Goal: Check status: Check status

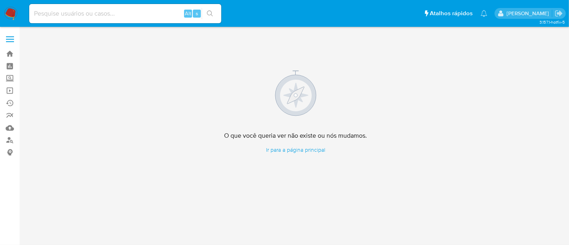
click at [82, 15] on input at bounding box center [125, 13] width 192 height 10
click at [96, 14] on input at bounding box center [125, 13] width 192 height 10
click at [133, 14] on input at bounding box center [125, 13] width 192 height 10
paste input "JDoOUHakAC2AwaINzPEE0PL5"
type input "JDoOUHakAC2AwaINzPEE0PL5"
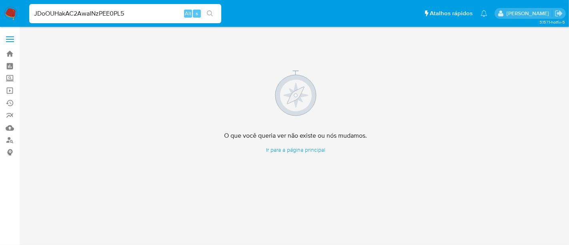
click at [210, 10] on button "search-icon" at bounding box center [210, 13] width 16 height 11
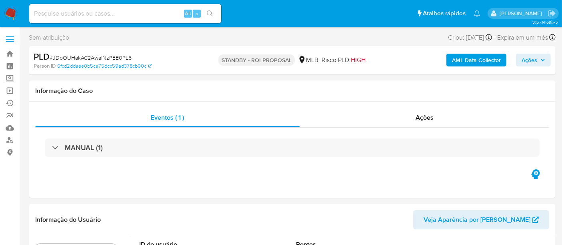
select select "10"
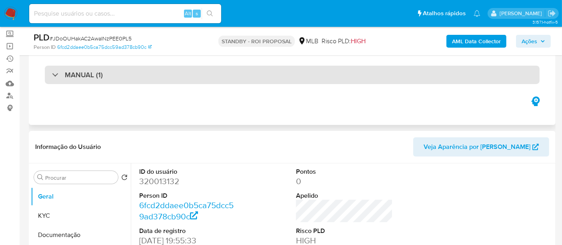
click at [117, 78] on div "MANUAL (1)" at bounding box center [292, 75] width 495 height 18
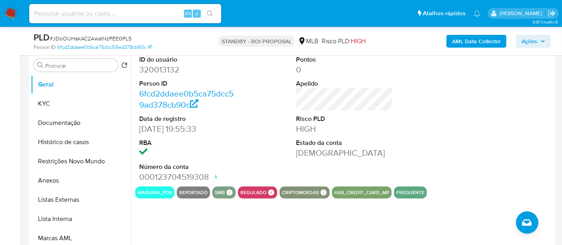
scroll to position [222, 0]
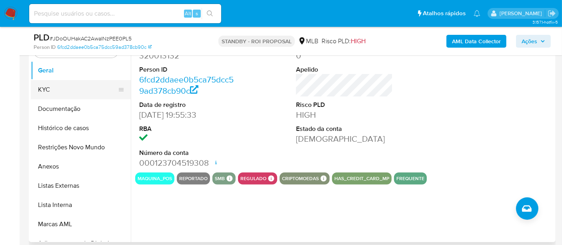
click at [55, 89] on button "KYC" at bounding box center [78, 89] width 94 height 19
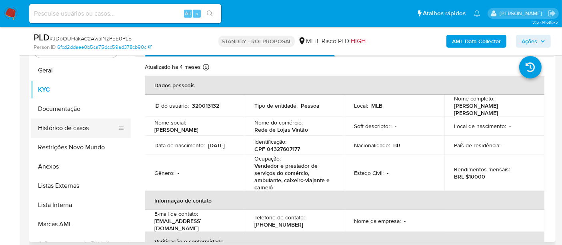
click at [62, 112] on button "Documentação" at bounding box center [81, 108] width 100 height 19
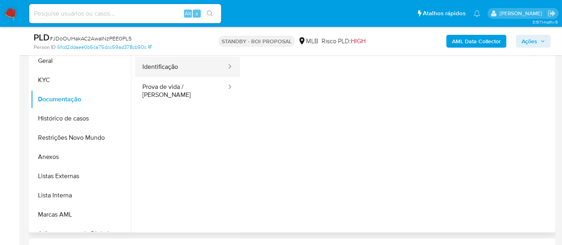
click at [198, 68] on button "Identificação" at bounding box center [181, 67] width 92 height 20
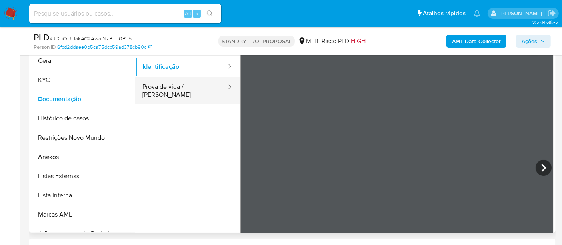
click at [181, 88] on button "Prova de vida / [PERSON_NAME]" at bounding box center [181, 90] width 92 height 27
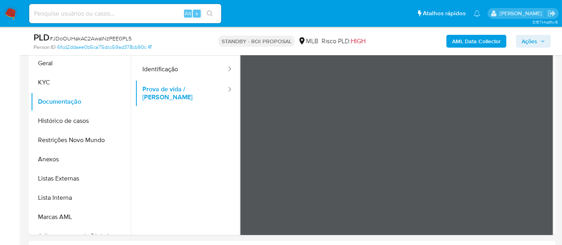
scroll to position [228, 0]
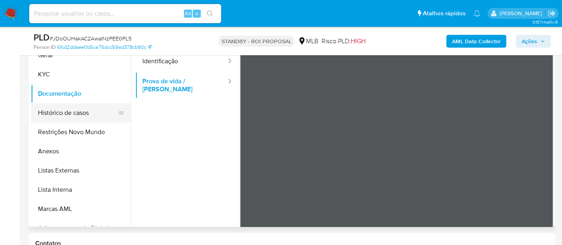
click at [68, 114] on button "Histórico de casos" at bounding box center [78, 112] width 94 height 19
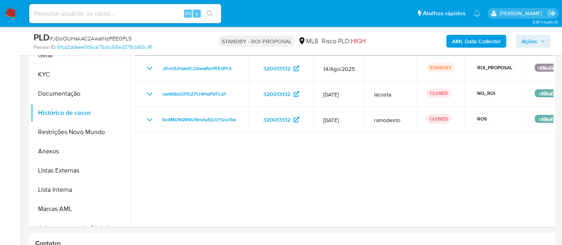
click at [120, 14] on input at bounding box center [125, 13] width 192 height 10
paste input "qBE74ORsSe8QKU7I2vBL5PQp"
type input "qBE74ORsSe8QKU7I2vBL5PQp"
click at [208, 11] on icon "search-icon" at bounding box center [210, 13] width 6 height 6
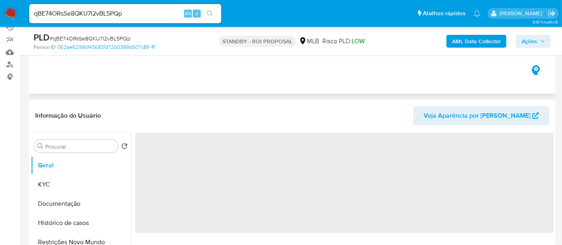
scroll to position [89, 0]
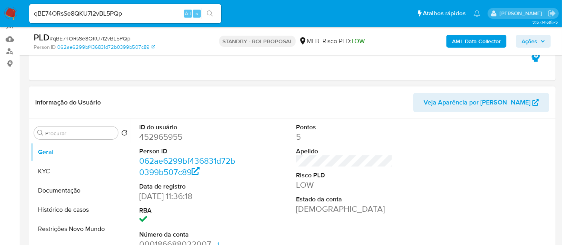
select select "10"
click at [43, 174] on button "KYC" at bounding box center [78, 171] width 94 height 19
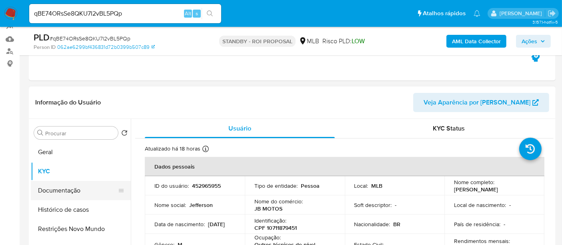
click at [68, 190] on button "Documentação" at bounding box center [78, 190] width 94 height 19
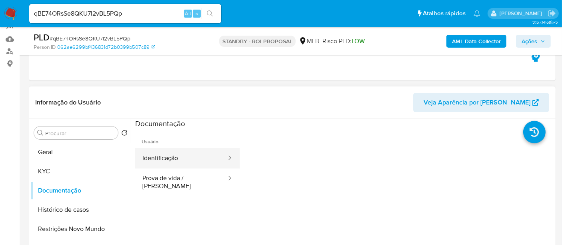
click at [170, 159] on button "Identificação" at bounding box center [181, 158] width 92 height 20
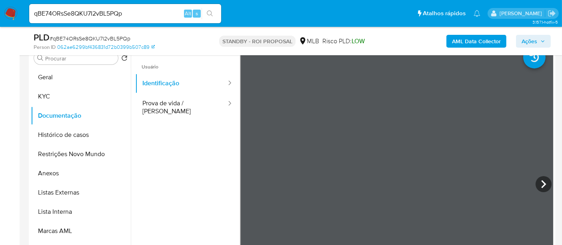
scroll to position [166, 0]
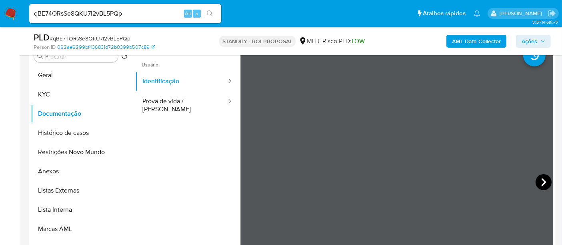
click at [542, 182] on icon at bounding box center [543, 182] width 5 height 8
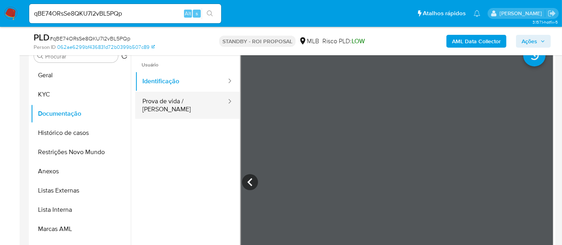
click at [161, 99] on button "Prova de vida / [PERSON_NAME]" at bounding box center [181, 105] width 92 height 27
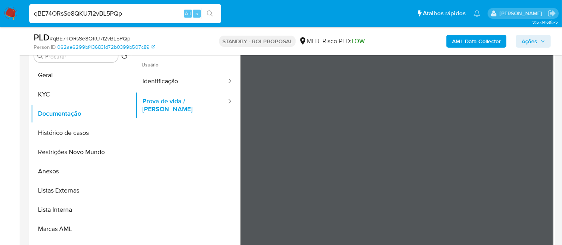
drag, startPoint x: 137, startPoint y: 11, endPoint x: 0, endPoint y: 7, distance: 136.9
click at [0, 7] on nav "Pausado Ver notificaciones qBE74ORsSe8QKU7I2vBL5PQp Alt s Atalhos rápidos Presi…" at bounding box center [281, 13] width 562 height 27
paste input "YzmLHMDdszatdz1DX6Vbpg2w"
type input "YzmLHMDdszatdz1DX6Vbpg2w"
click at [210, 12] on icon "search-icon" at bounding box center [210, 13] width 6 height 6
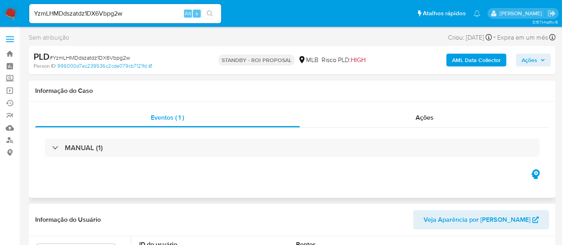
select select "10"
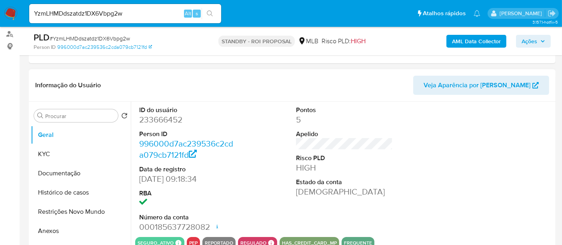
scroll to position [133, 0]
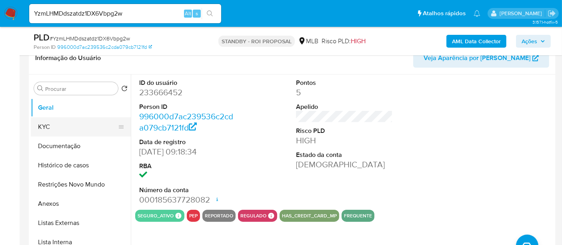
click at [47, 127] on button "KYC" at bounding box center [78, 126] width 94 height 19
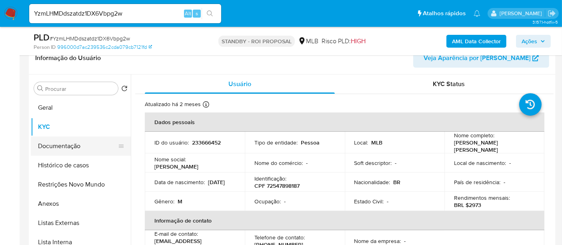
click at [65, 146] on button "Documentação" at bounding box center [78, 145] width 94 height 19
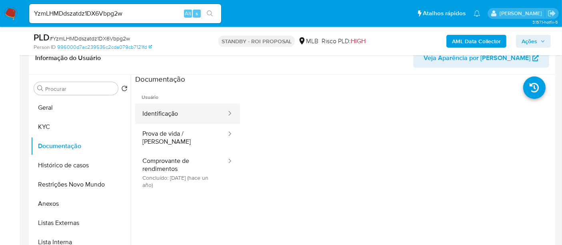
click at [184, 115] on button "Identificação" at bounding box center [181, 114] width 92 height 20
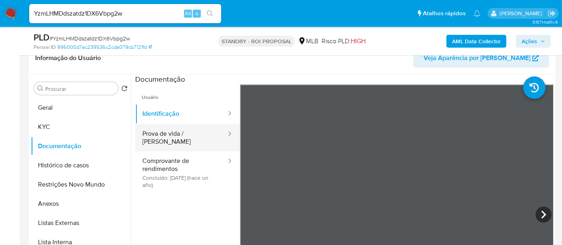
click at [178, 136] on button "Prova de vida / [PERSON_NAME]" at bounding box center [181, 137] width 92 height 27
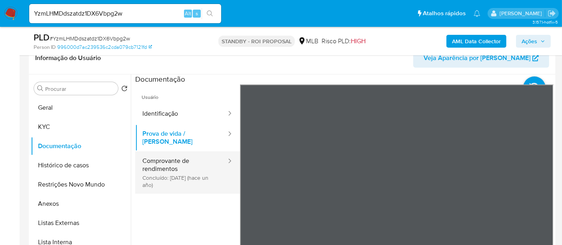
click at [178, 152] on button "Comprovante de rendimentos Concluído: [DATE] (hace un año)" at bounding box center [181, 172] width 92 height 42
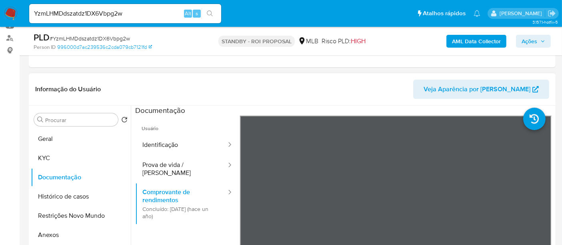
scroll to position [89, 0]
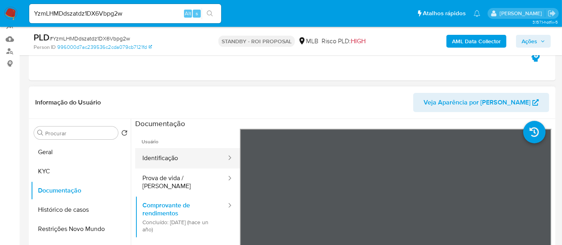
drag, startPoint x: 163, startPoint y: 162, endPoint x: 190, endPoint y: 162, distance: 26.8
click at [163, 162] on button "Identificação" at bounding box center [181, 158] width 92 height 20
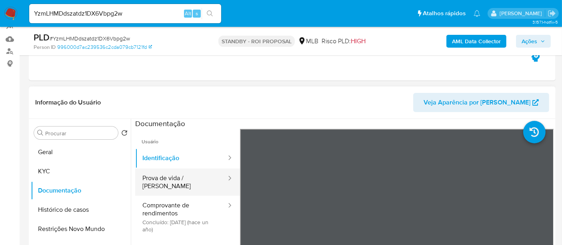
click at [178, 174] on button "Prova de vida / [PERSON_NAME]" at bounding box center [181, 181] width 92 height 27
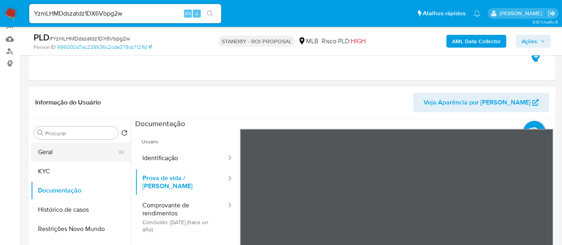
click at [59, 152] on button "Geral" at bounding box center [78, 151] width 94 height 19
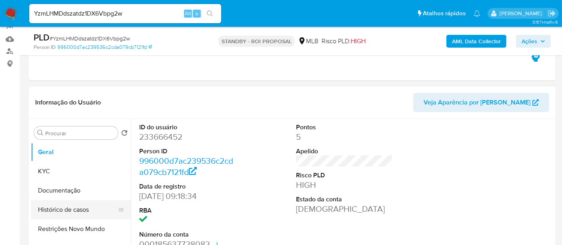
click at [81, 208] on button "Histórico de casos" at bounding box center [78, 209] width 94 height 19
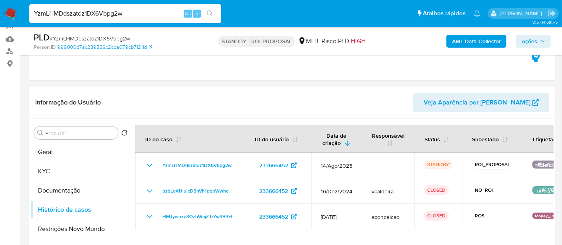
drag, startPoint x: 132, startPoint y: 14, endPoint x: 0, endPoint y: 14, distance: 132.4
click at [0, 14] on nav "Pausado Ver notificaciones YzmLHMDdszatdz1DX6Vbpg2w Alt s Atalhos rápidos Presi…" at bounding box center [281, 13] width 562 height 27
paste input "AilfJWHLxxcrg6Qp9TuraYny"
type input "AilfJWHLxxcrg6Qp9TuraYny"
click at [68, 152] on button "Geral" at bounding box center [78, 151] width 94 height 19
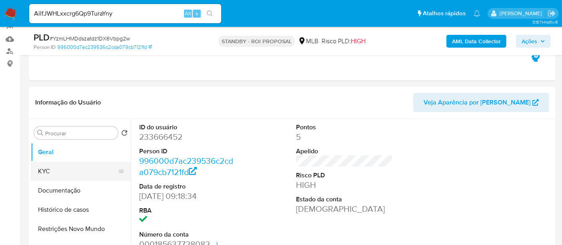
click at [56, 165] on button "KYC" at bounding box center [78, 171] width 94 height 19
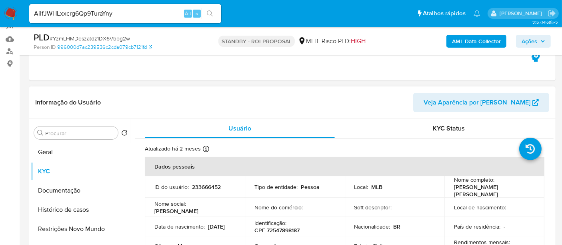
scroll to position [44, 0]
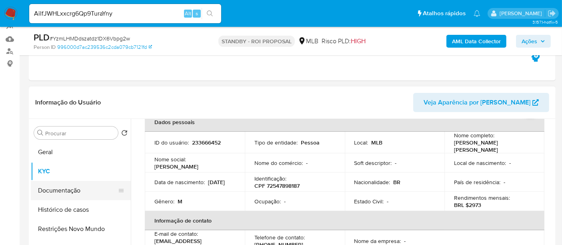
click at [59, 192] on button "Documentação" at bounding box center [78, 190] width 94 height 19
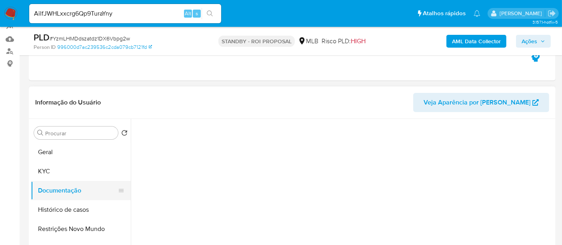
scroll to position [0, 0]
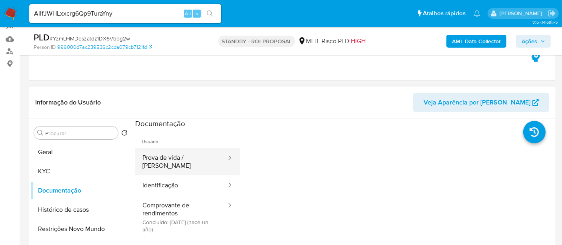
drag, startPoint x: 191, startPoint y: 155, endPoint x: 210, endPoint y: 157, distance: 19.3
click at [190, 155] on button "Prova de vida / [PERSON_NAME]" at bounding box center [181, 161] width 92 height 27
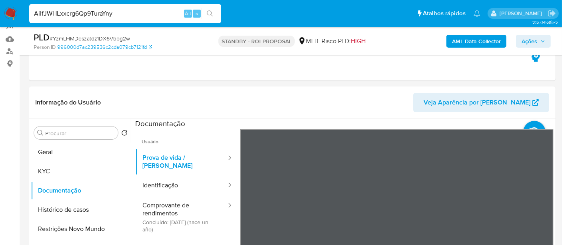
click at [0, 6] on nav "Pausado Ver notificaciones AilfJWHLxxcrg6Qp9TuraYny Alt s Atalhos rápidos Presi…" at bounding box center [281, 13] width 562 height 27
drag, startPoint x: 207, startPoint y: 11, endPoint x: 220, endPoint y: 15, distance: 13.8
click at [208, 12] on icon "search-icon" at bounding box center [210, 13] width 6 height 6
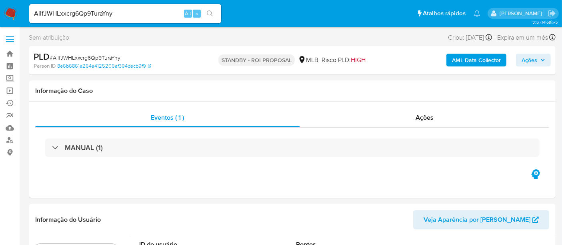
select select "10"
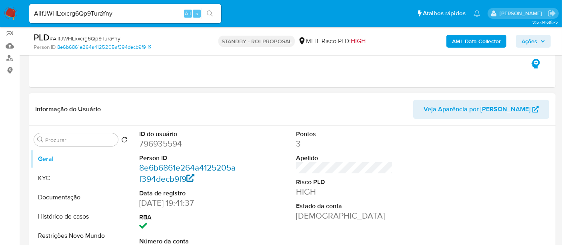
scroll to position [89, 0]
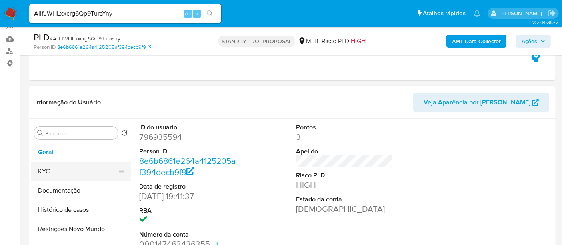
click at [57, 168] on button "KYC" at bounding box center [78, 171] width 94 height 19
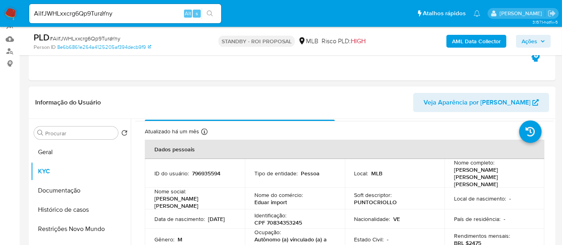
scroll to position [44, 0]
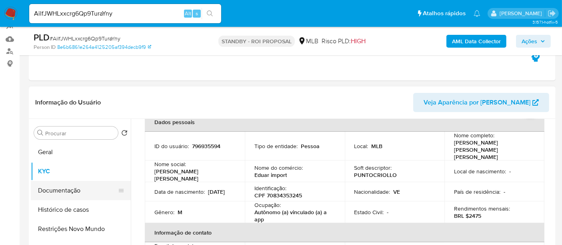
click at [66, 192] on button "Documentação" at bounding box center [78, 190] width 94 height 19
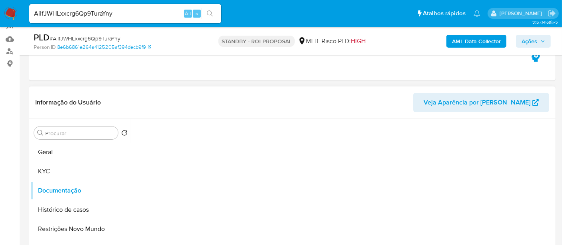
scroll to position [0, 0]
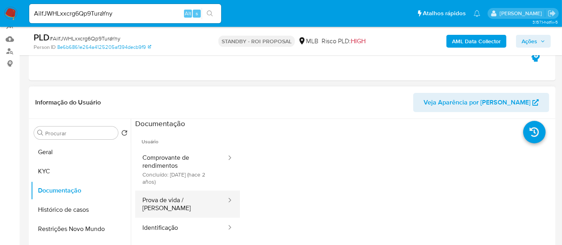
click at [180, 200] on button "Prova de vida / [PERSON_NAME]" at bounding box center [181, 203] width 92 height 27
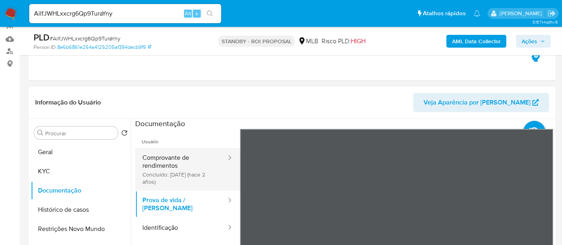
click at [168, 159] on button "Comprovante de rendimentos Concluído: [DATE] (hace 2 años)" at bounding box center [181, 169] width 92 height 42
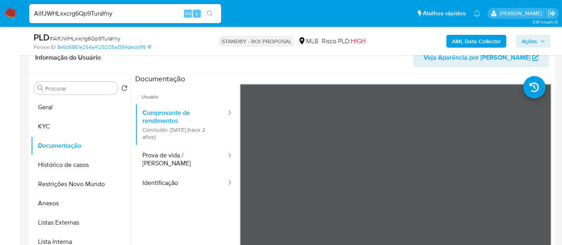
scroll to position [135, 0]
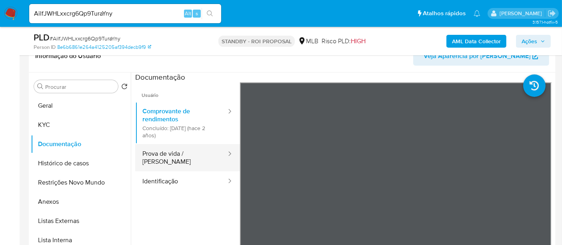
click at [172, 154] on button "Prova de vida / [PERSON_NAME]" at bounding box center [181, 157] width 92 height 27
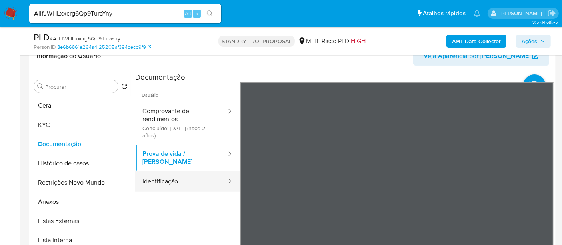
click at [158, 174] on button "Identificação" at bounding box center [181, 181] width 92 height 20
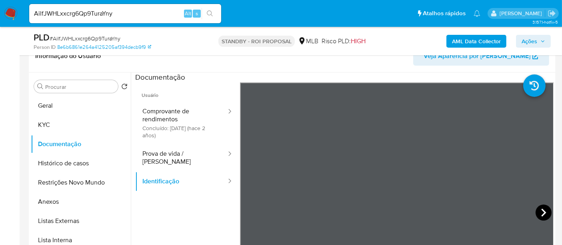
click at [538, 212] on icon at bounding box center [544, 212] width 16 height 16
click at [60, 101] on button "Geral" at bounding box center [78, 105] width 94 height 19
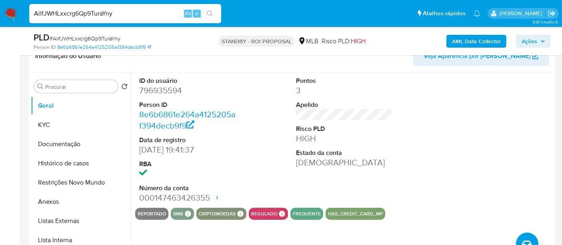
drag, startPoint x: 120, startPoint y: 14, endPoint x: 0, endPoint y: 14, distance: 120.0
click at [0, 14] on nav "Pausado Ver notificaciones AilfJWHLxxcrg6Qp9TuraYny Alt s Atalhos rápidos Presi…" at bounding box center [281, 13] width 562 height 27
paste input "Oqocwyltmyn3CVTHyNZSt3iV"
type input "Oqocwyltmyn3CVTHyNZSt3iV"
click at [212, 13] on icon "search-icon" at bounding box center [210, 13] width 6 height 6
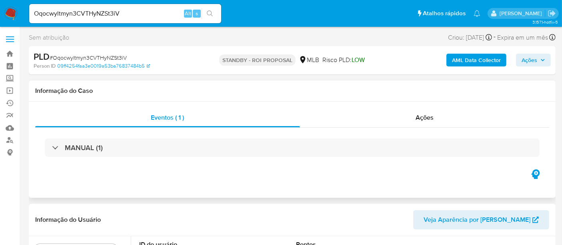
select select "10"
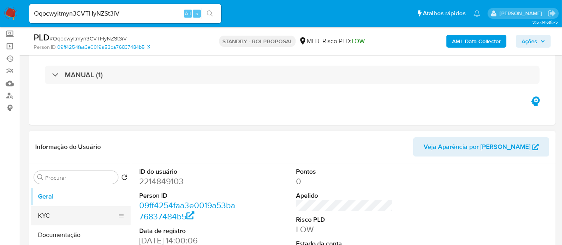
drag, startPoint x: 58, startPoint y: 212, endPoint x: 71, endPoint y: 210, distance: 13.0
click at [58, 212] on button "KYC" at bounding box center [78, 215] width 94 height 19
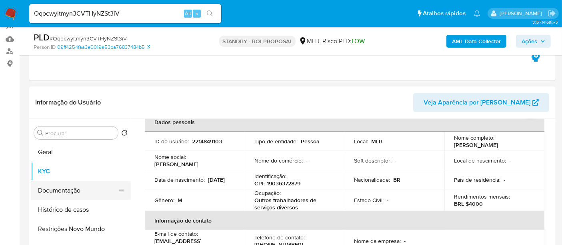
click at [68, 191] on button "Documentação" at bounding box center [78, 190] width 94 height 19
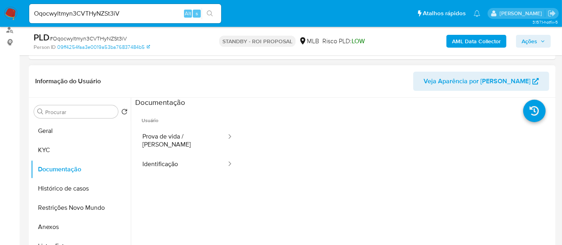
scroll to position [108, 0]
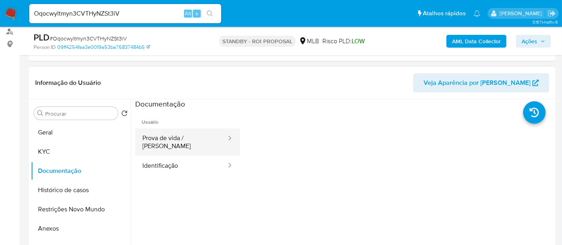
click at [178, 136] on button "Prova de vida / [PERSON_NAME]" at bounding box center [181, 141] width 92 height 27
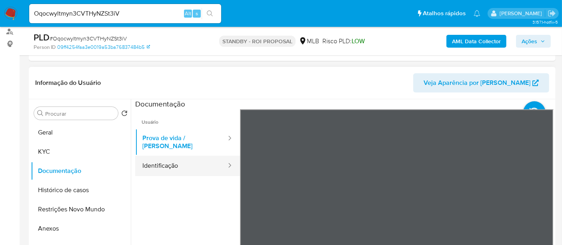
click at [155, 158] on button "Identificação" at bounding box center [181, 166] width 92 height 20
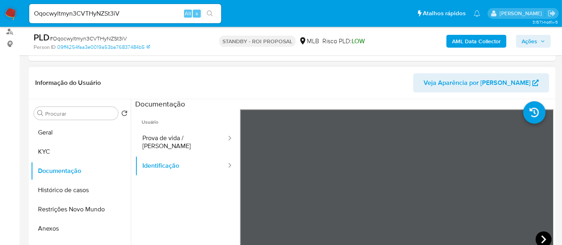
click at [544, 238] on icon at bounding box center [544, 239] width 16 height 16
drag, startPoint x: 132, startPoint y: 13, endPoint x: 0, endPoint y: 15, distance: 132.0
click at [0, 15] on nav "Pausado Ver notificaciones Oqocwyltmyn3CVTHyNZSt3iV Alt s Atalhos rápidos Presi…" at bounding box center [281, 13] width 562 height 27
paste input "yufwqXCmTeePwZVJ0HIPlyLU"
type input "yufwqXCmTeePwZVJ0HIPlyLU"
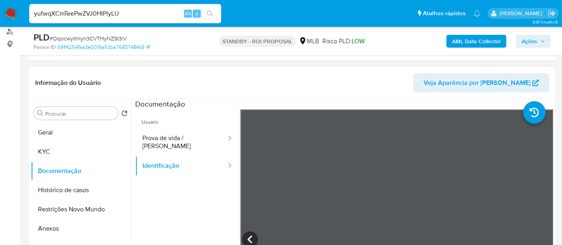
click at [208, 12] on icon "search-icon" at bounding box center [210, 13] width 6 height 6
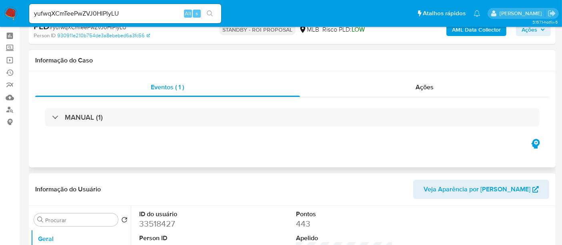
scroll to position [44, 0]
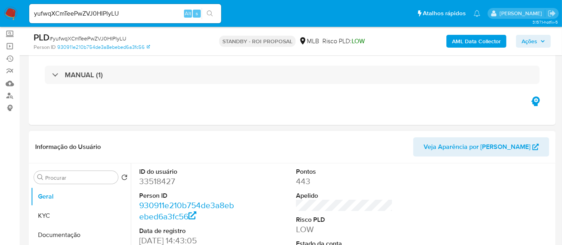
select select "10"
drag, startPoint x: 125, startPoint y: 13, endPoint x: 0, endPoint y: 32, distance: 126.7
paste input "QBn2b5J2UeGEKIiuoWZWshAp"
type input "QBn2b5J2UeGEKIiuoWZWshAp"
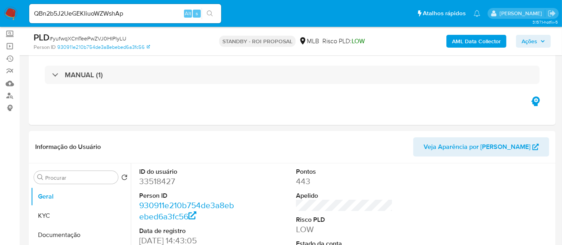
click at [210, 11] on icon "search-icon" at bounding box center [210, 13] width 6 height 6
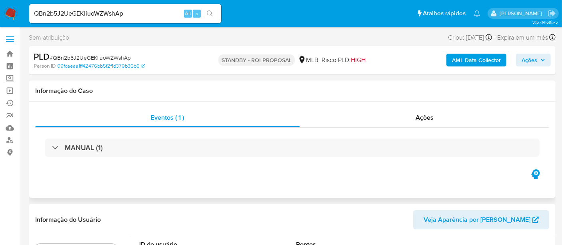
select select "10"
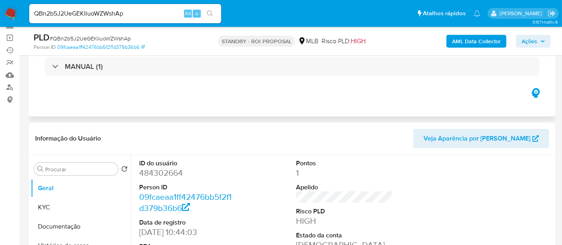
scroll to position [89, 0]
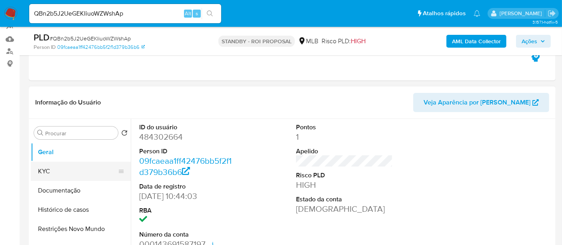
click at [50, 168] on button "KYC" at bounding box center [78, 171] width 94 height 19
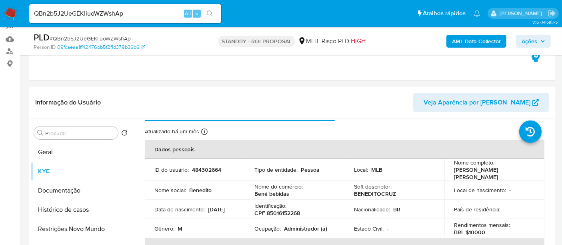
scroll to position [44, 0]
